Goal: Information Seeking & Learning: Learn about a topic

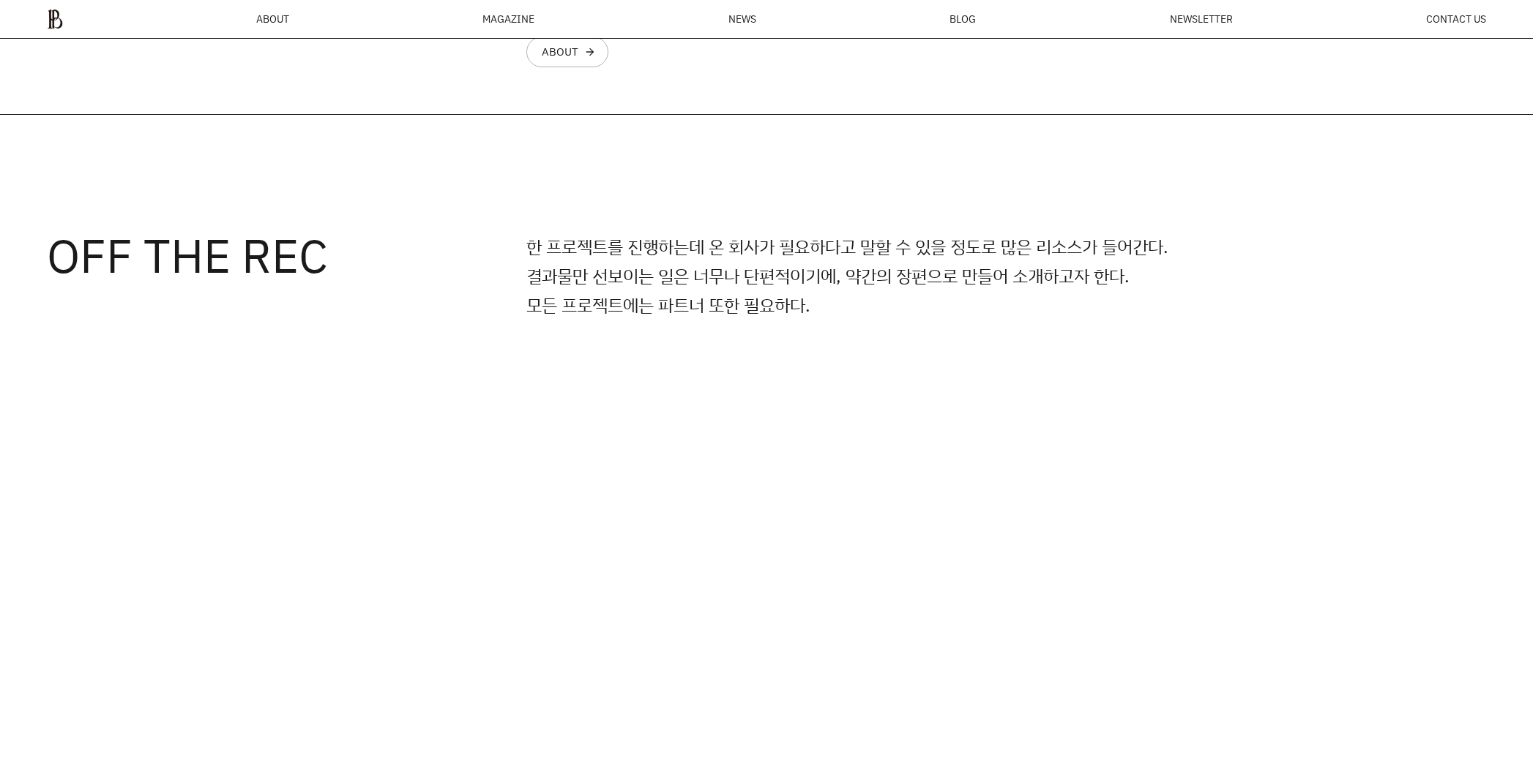
scroll to position [1733, 0]
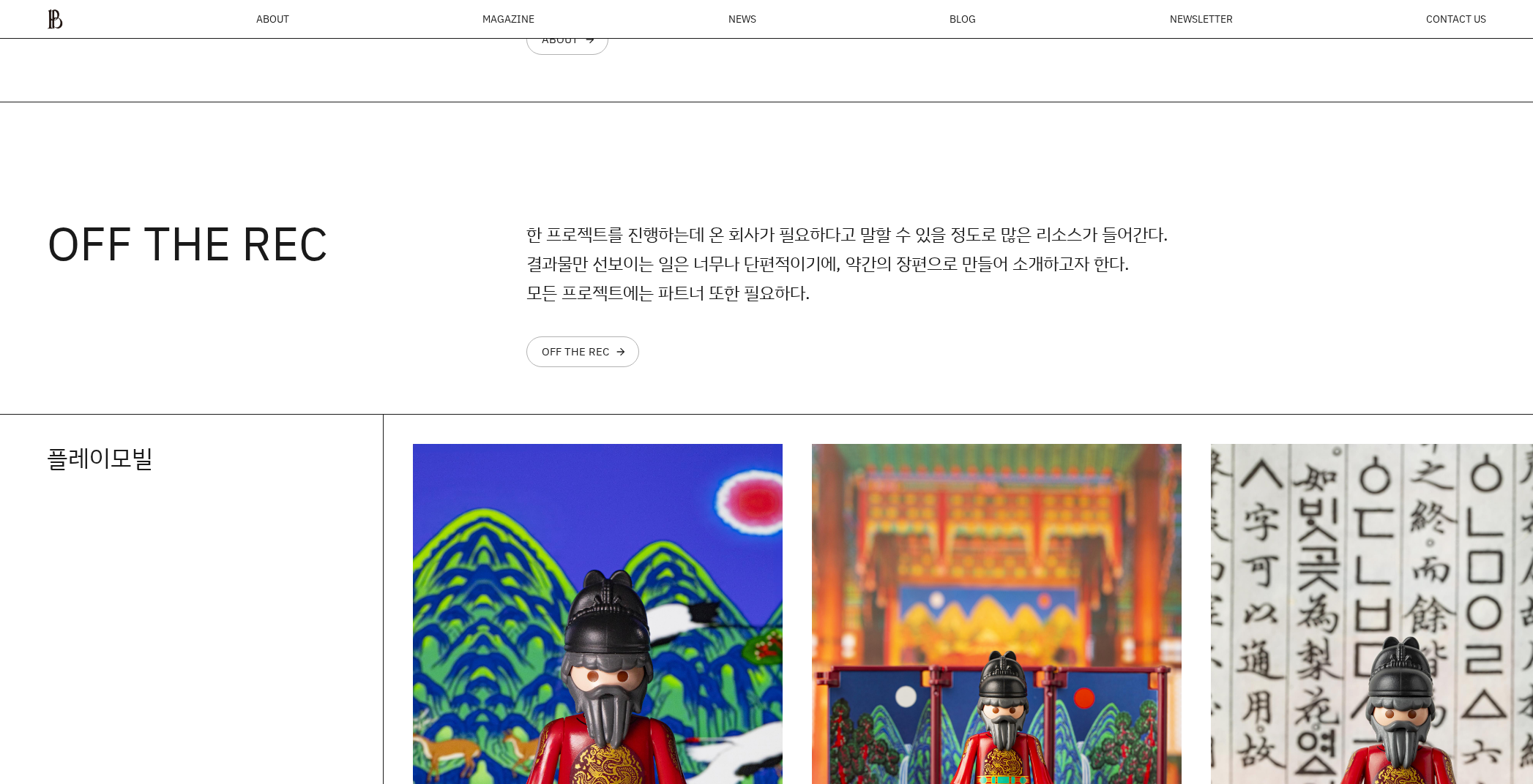
click at [756, 20] on ul "ABOUT MAGAZINE SEE ALL OFF THE REC INSIDE BTYPLUS CURATION NEWS BLOG NEWSLETTER…" at bounding box center [766, 18] width 1439 height 20
click at [738, 17] on span "NEWS" at bounding box center [742, 18] width 28 height 11
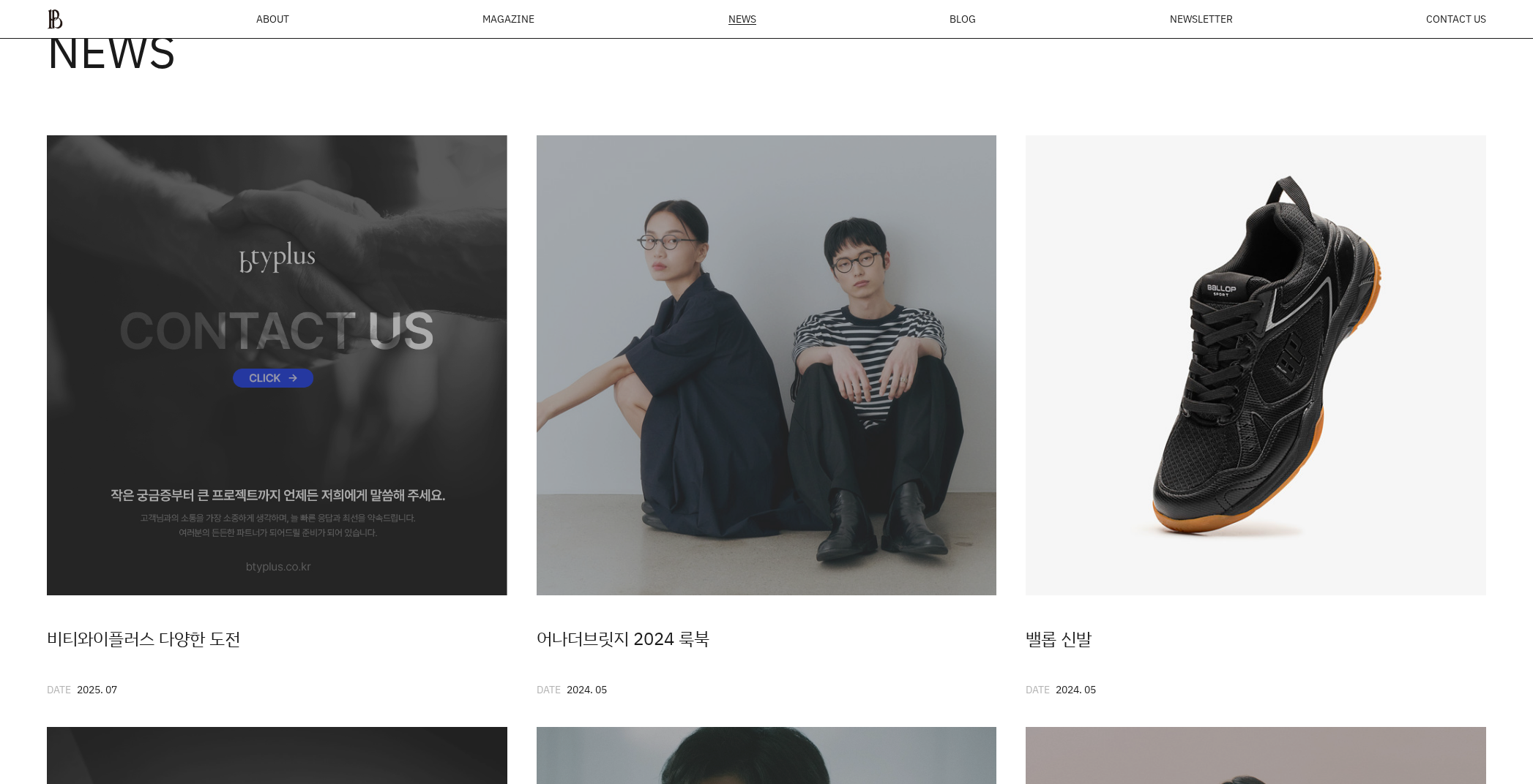
scroll to position [101, 0]
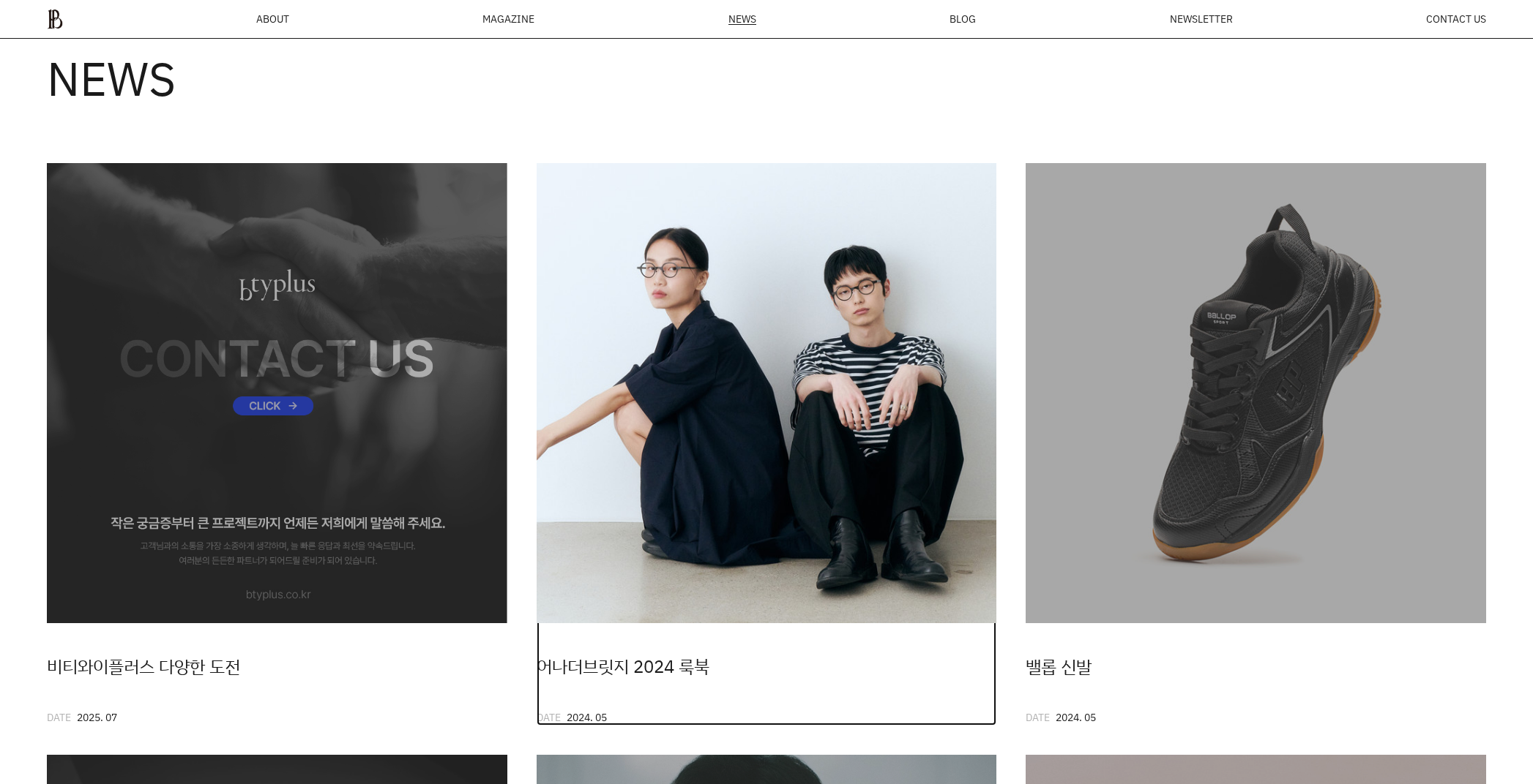
click at [710, 427] on img at bounding box center [767, 393] width 461 height 460
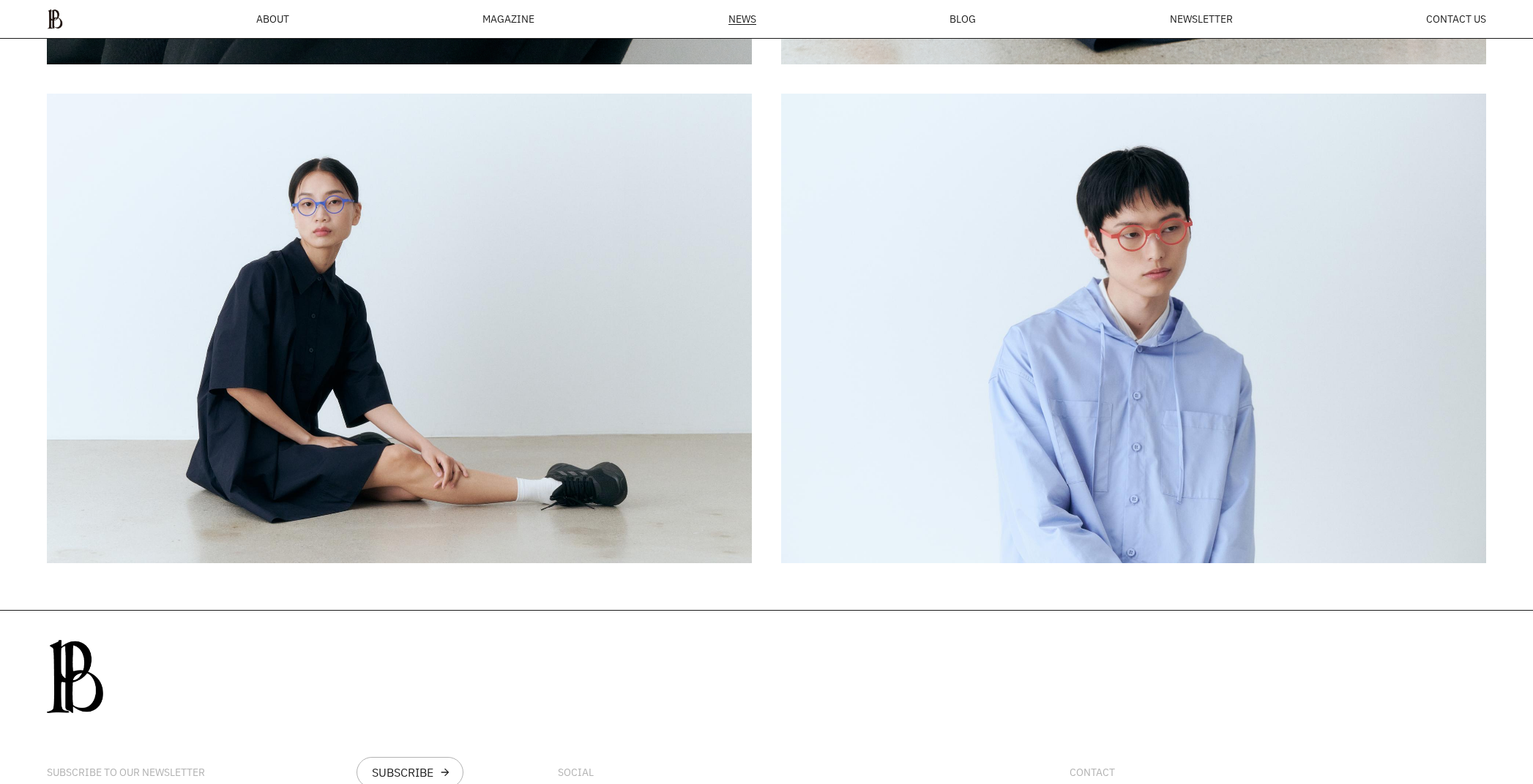
scroll to position [8549, 0]
